Goal: Communication & Community: Answer question/provide support

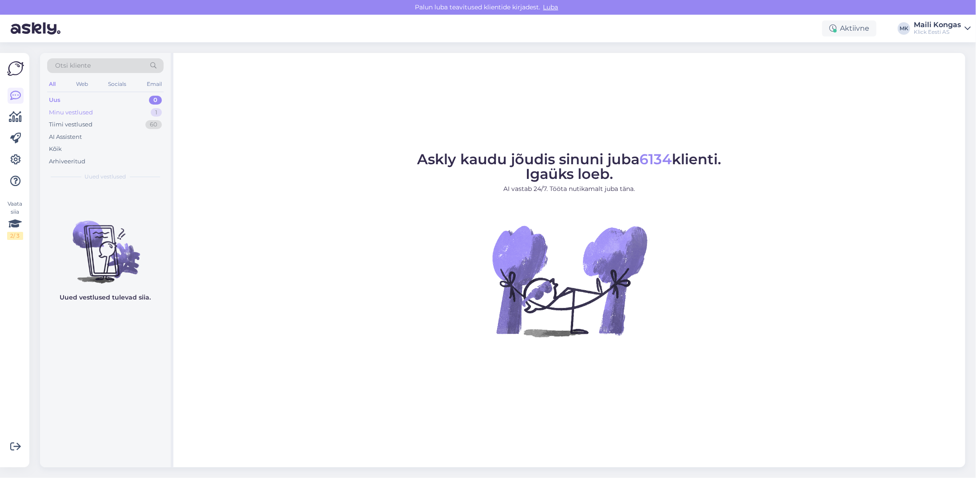
click at [80, 109] on div "Minu vestlused" at bounding box center [71, 112] width 44 height 9
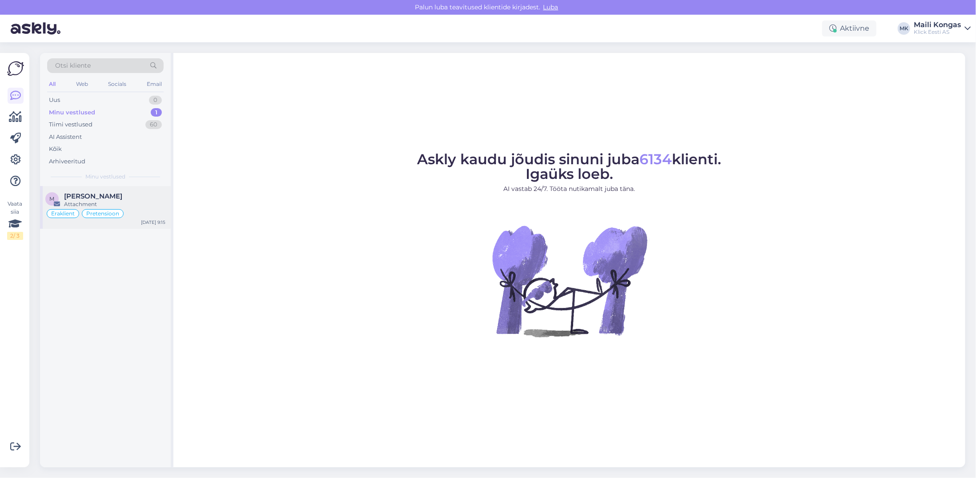
click at [85, 198] on span "[PERSON_NAME]" at bounding box center [93, 196] width 58 height 8
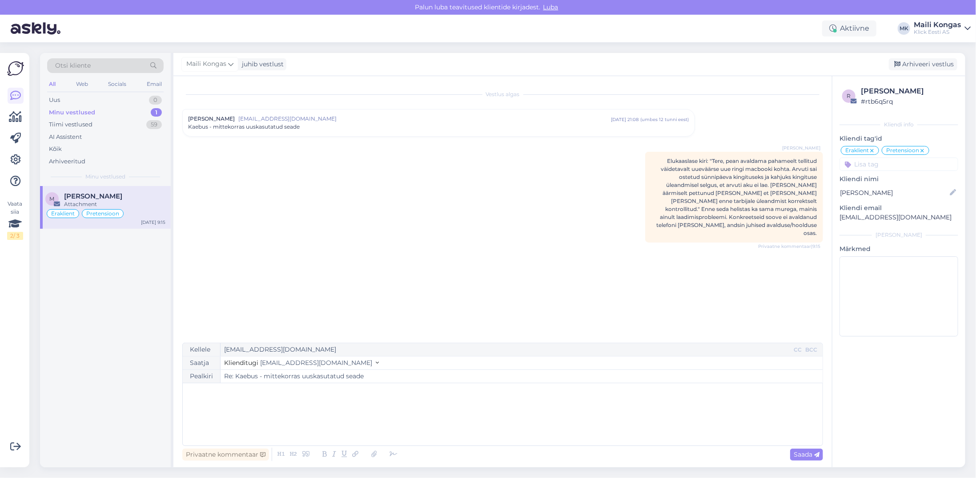
click at [321, 123] on div "Kaebus - mittekorras uuskasutatud seade" at bounding box center [438, 127] width 501 height 8
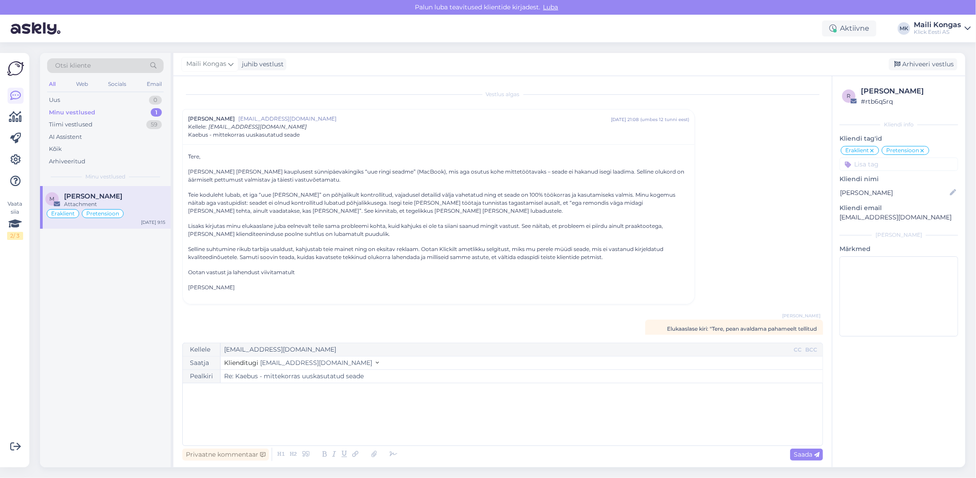
click at [265, 401] on div "﻿" at bounding box center [502, 413] width 631 height 53
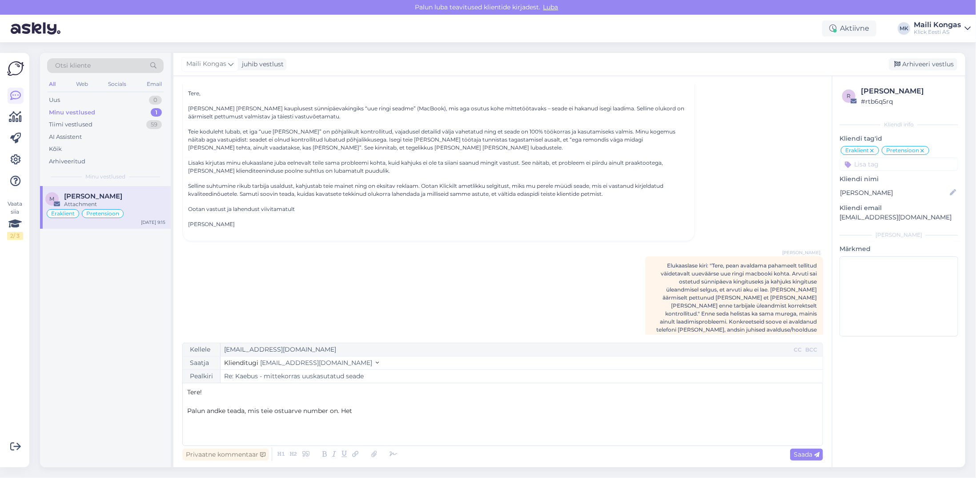
scroll to position [76, 0]
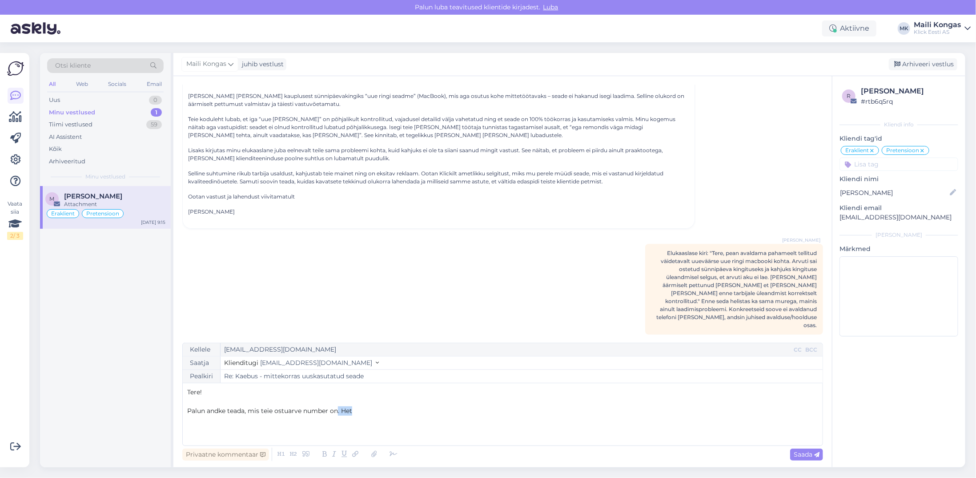
drag, startPoint x: 356, startPoint y: 413, endPoint x: 339, endPoint y: 414, distance: 17.0
click at [339, 414] on p "Palun andke teada, mis teie ostuarve number on. Het" at bounding box center [502, 410] width 631 height 9
click at [275, 409] on span "[PERSON_NAME] andke teada, mis teie ostuarve number on? Saan siis teie juhtumi …" at bounding box center [335, 410] width 296 height 8
click at [458, 410] on p "[PERSON_NAME] andke teada, mis teie ostuarve number on? Saan siis teie juhtumi …" at bounding box center [502, 410] width 631 height 9
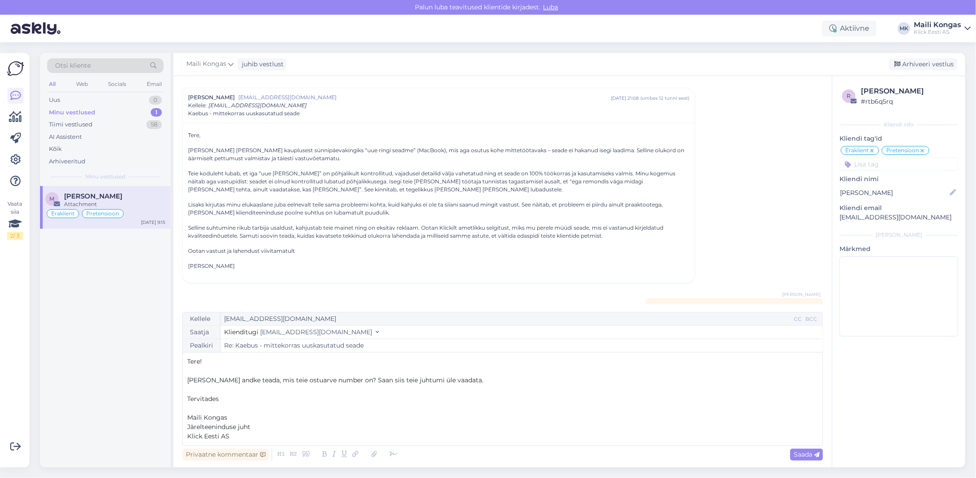
scroll to position [0, 0]
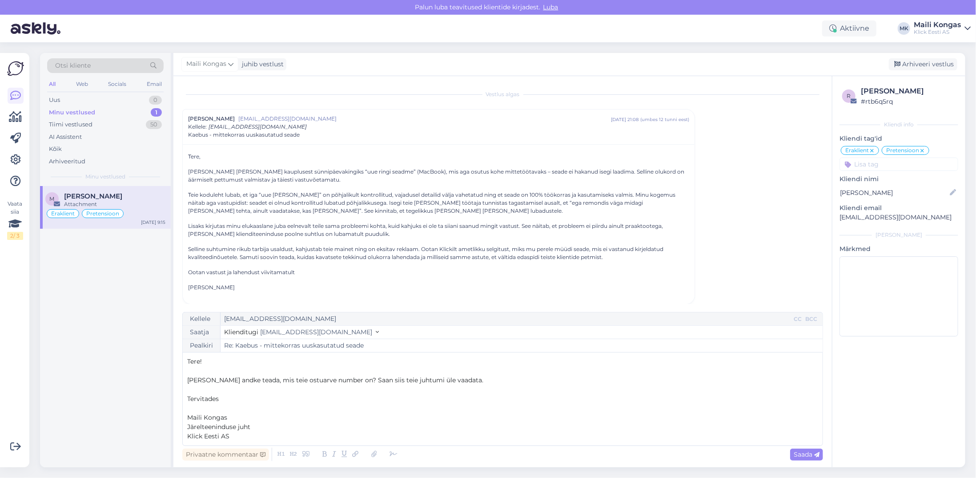
click at [447, 380] on span "[PERSON_NAME] andke teada, mis teie ostuarve number on? Saan siis teie juhtumi …" at bounding box center [335, 380] width 296 height 8
click at [541, 378] on p "[PERSON_NAME] andke teada, mis teie ostuarve number on? Saan siis teie juhtumi …" at bounding box center [502, 379] width 631 height 9
drag, startPoint x: 530, startPoint y: 382, endPoint x: 447, endPoint y: 379, distance: 82.8
click at [447, 379] on p "[PERSON_NAME] andke teada, mis teie ostuarve number on? Saan siis teie juhtumi …" at bounding box center [502, 379] width 631 height 9
click at [228, 382] on span "[PERSON_NAME] andke teada, mis teie ostuarve number on? Saan siis teie juhtumi …" at bounding box center [335, 380] width 296 height 8
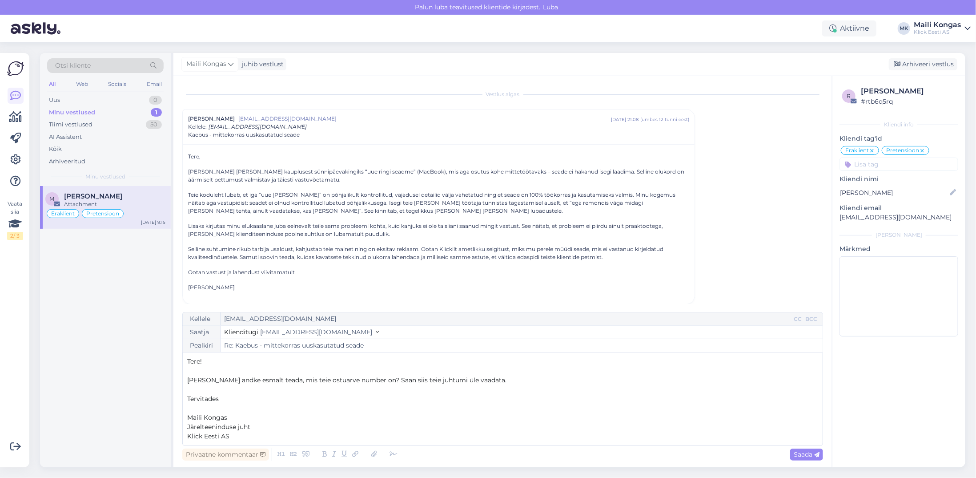
click at [475, 376] on p "[PERSON_NAME] andke esmalt teada, mis teie ostuarve number on? Saan siis teie j…" at bounding box center [502, 379] width 631 height 9
click at [281, 378] on span "[PERSON_NAME] andke esmalt teada, mis teie ostuarve number on? Saan siis teie j…" at bounding box center [346, 380] width 319 height 8
drag, startPoint x: 371, startPoint y: 381, endPoint x: 360, endPoint y: 381, distance: 10.7
click at [360, 381] on span "[PERSON_NAME] andke esmalt teada, mis on teie ostuarve number on? Saan siis tei…" at bounding box center [351, 380] width 329 height 8
click at [490, 385] on p "﻿" at bounding box center [502, 389] width 631 height 9
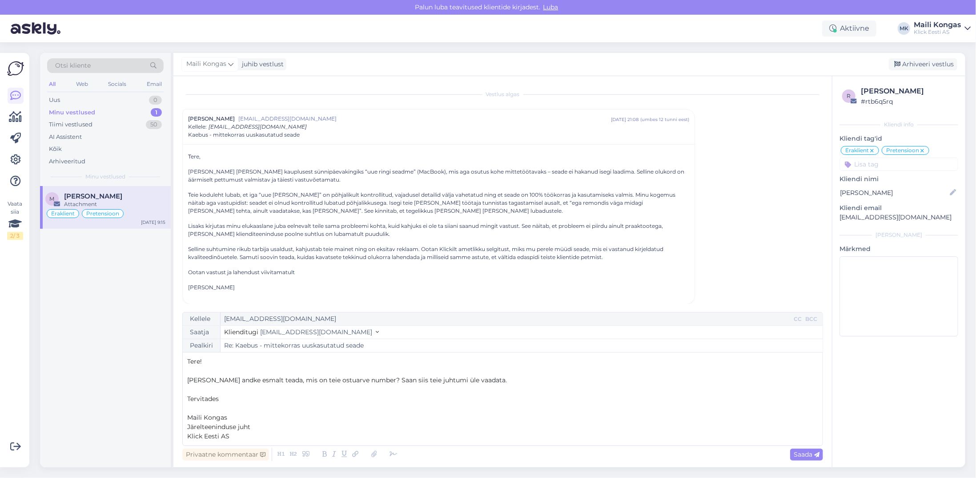
click at [490, 382] on p "[PERSON_NAME] andke esmalt teada, mis on teie ostuarve number? Saan siis teie j…" at bounding box center [502, 379] width 631 height 9
click at [625, 380] on span "[PERSON_NAME] andke esmalt teada, mis on teie ostuarve number? Saan siis teie j…" at bounding box center [423, 380] width 473 height 8
click at [535, 382] on span "[PERSON_NAME] andke esmalt teada, mis on teie ostuarve number? Saan siis teie j…" at bounding box center [423, 380] width 473 height 8
click at [623, 381] on span "[PERSON_NAME] andke esmalt teada, mis on teie ostuarve number? Saan siis teie j…" at bounding box center [423, 380] width 472 height 8
drag, startPoint x: 306, startPoint y: 381, endPoint x: 294, endPoint y: 382, distance: 12.5
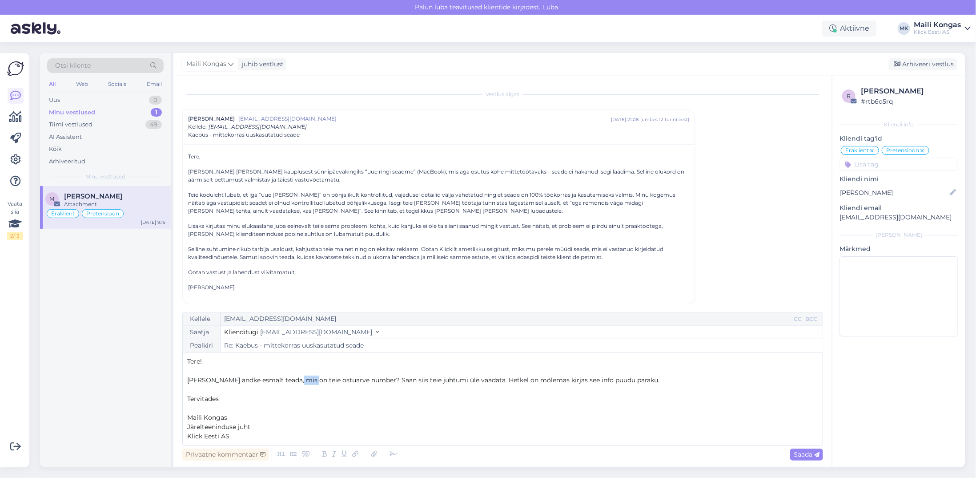
click at [294, 382] on span "[PERSON_NAME] andke esmalt teada, mis on teie ostuarve number? Saan siis teie j…" at bounding box center [423, 380] width 472 height 8
click at [360, 387] on p "﻿" at bounding box center [502, 389] width 631 height 9
click at [470, 379] on span "[PERSON_NAME] andke esmalt teada, mis on teie ostuarve number? Saan siis teie j…" at bounding box center [423, 380] width 472 height 8
click at [805, 455] on span "Saada" at bounding box center [807, 454] width 26 height 8
type input "Re: Re: Kaebus - mittekorras uuskasutatud seade"
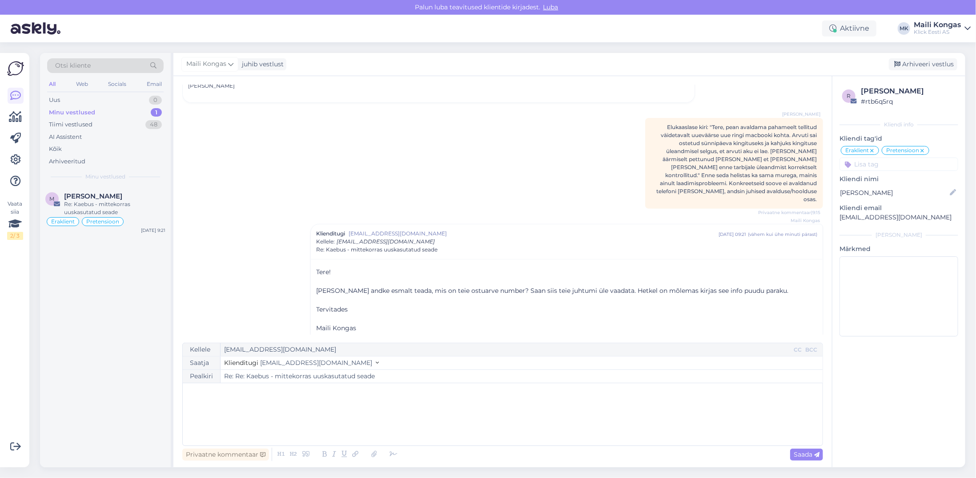
scroll to position [219, 0]
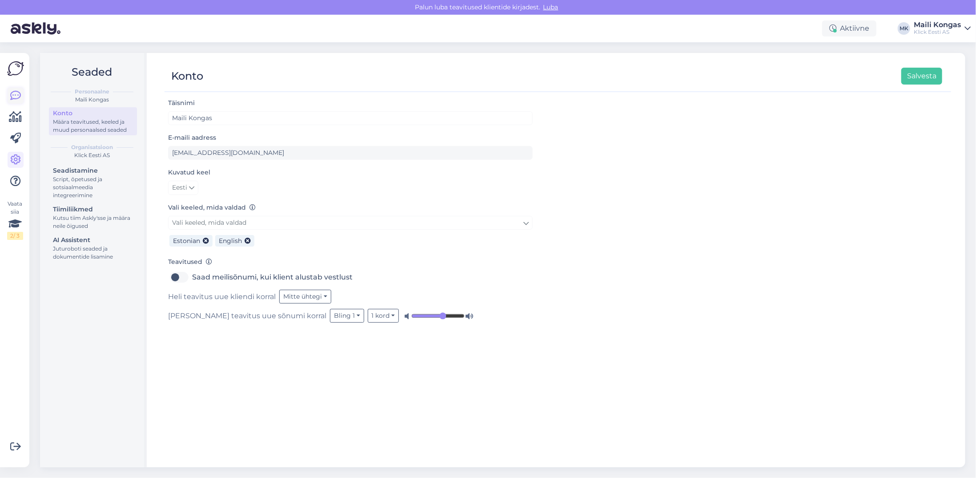
click at [17, 101] on link at bounding box center [16, 96] width 16 height 16
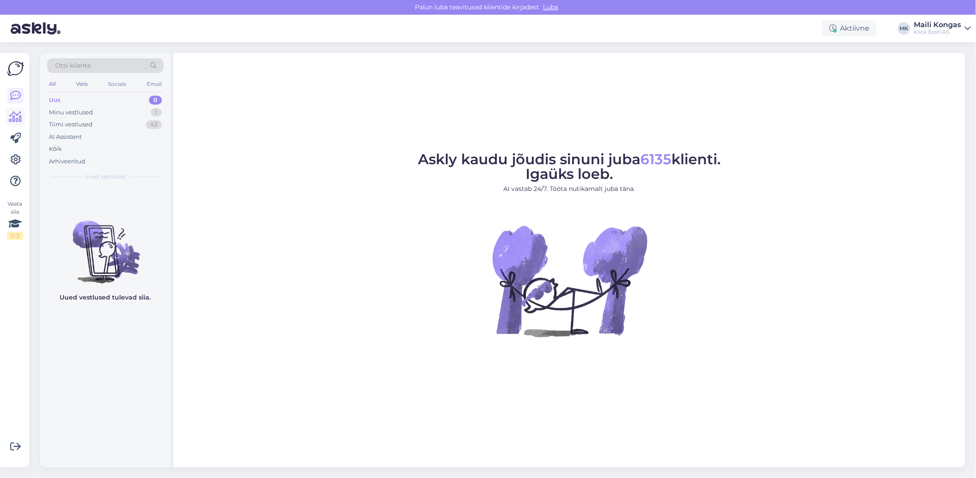
click at [14, 122] on icon at bounding box center [15, 117] width 13 height 11
